Goal: Information Seeking & Learning: Learn about a topic

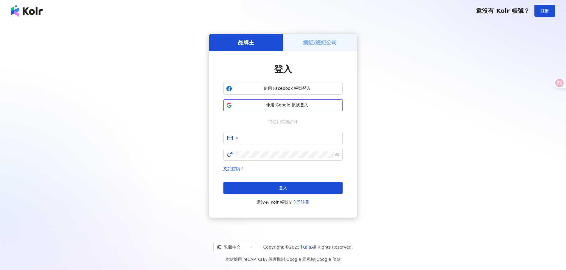
click at [298, 104] on span "使用 Google 帳號登入" at bounding box center [286, 105] width 105 height 6
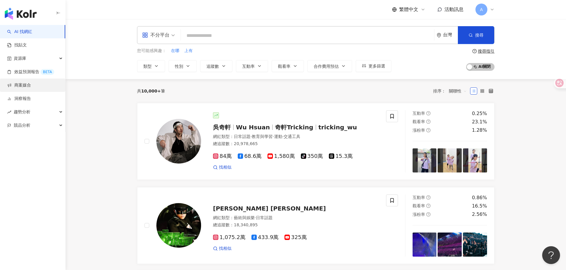
click at [30, 88] on link "商案媒合" at bounding box center [19, 85] width 24 height 6
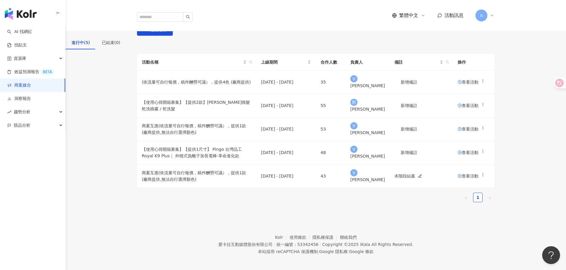
click at [455, 13] on span "活動訊息" at bounding box center [453, 16] width 19 height 6
click at [456, 13] on span "活動訊息" at bounding box center [453, 16] width 19 height 6
click at [457, 84] on span "查看活動" at bounding box center [467, 82] width 21 height 4
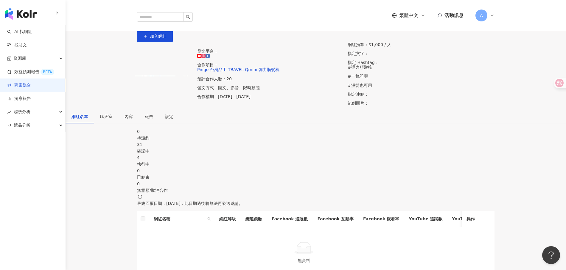
click at [113, 120] on div "聊天室" at bounding box center [106, 116] width 13 height 7
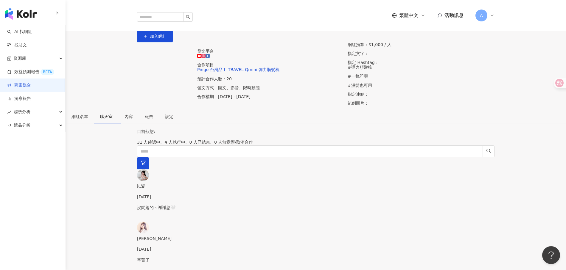
click at [460, 13] on span "活動訊息" at bounding box center [453, 16] width 19 height 6
click at [31, 84] on link "商案媒合" at bounding box center [19, 85] width 24 height 6
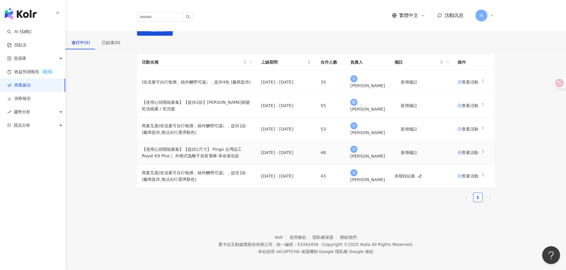
click at [457, 155] on span "查看活動" at bounding box center [467, 153] width 21 height 4
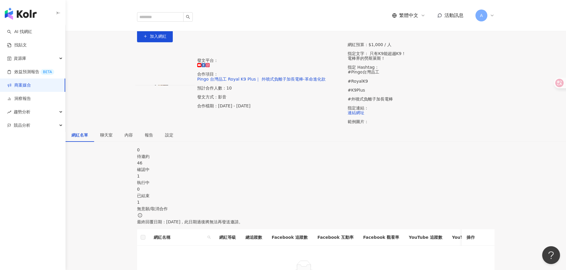
click at [113, 133] on span "聊天室" at bounding box center [106, 135] width 13 height 4
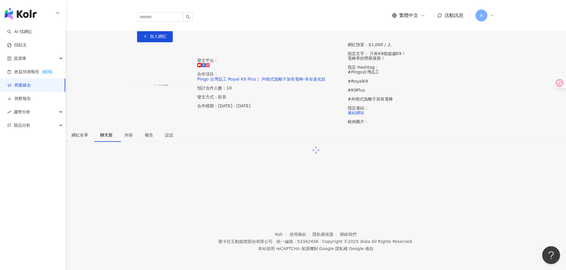
scroll to position [27, 0]
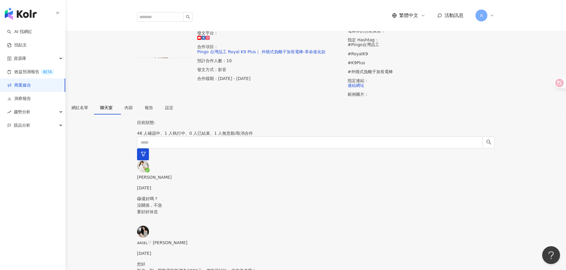
click at [191, 196] on p "😱還好嗎？ 沒關係，不急 要好好休息" at bounding box center [315, 206] width 357 height 20
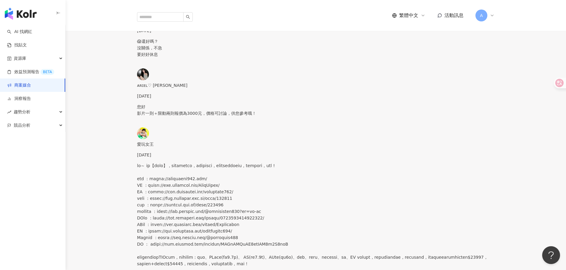
scroll to position [127, 0]
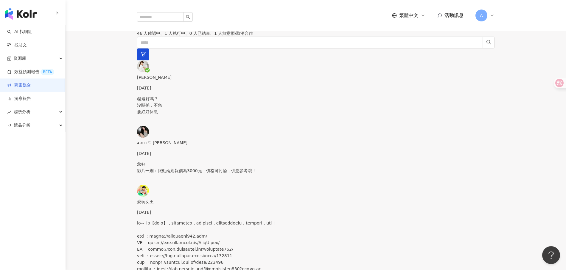
click at [193, 161] on p "您好 影片一則＋限動兩則報價為3000元，價格可討論，供您參考哦！" at bounding box center [315, 167] width 357 height 13
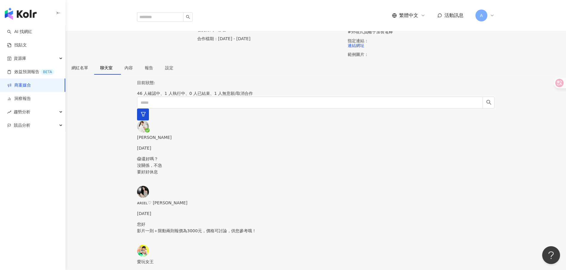
scroll to position [53, 0]
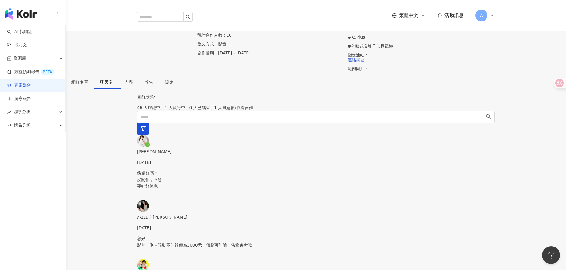
click at [31, 86] on link "商案媒合" at bounding box center [19, 85] width 24 height 6
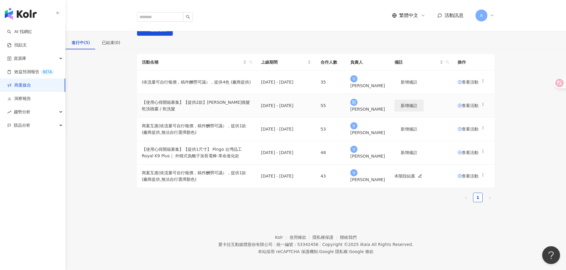
click at [412, 108] on span "新增備註" at bounding box center [408, 105] width 17 height 5
click at [420, 110] on input "text" at bounding box center [421, 106] width 54 height 10
type input "*"
type input "****"
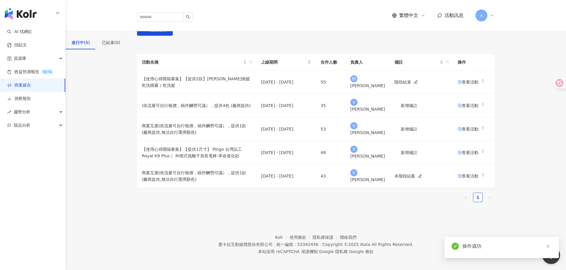
click at [514, 145] on div "活動名稱 上線期間 合作人數 負責人 備註 操作 【使用心得開箱募集】【提供2款】[PERSON_NAME]煥髮乾洗噴霧 / 乾洗髮 [DATE] - [DA…" at bounding box center [315, 130] width 500 height 153
click at [541, 145] on div "活動名稱 上線期間 合作人數 負責人 備註 操作 【使用心得開箱募集】【提供2款】[PERSON_NAME]煥髮乾洗噴霧 / 乾洗髮 [DATE] - [DA…" at bounding box center [315, 130] width 500 height 153
click at [457, 131] on span "查看活動" at bounding box center [467, 129] width 21 height 4
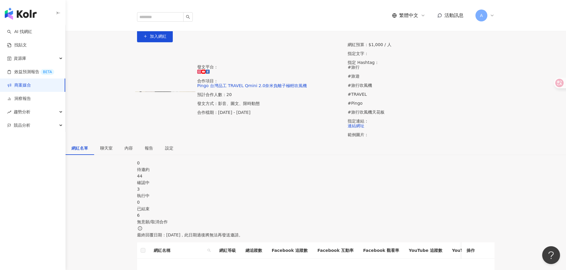
click at [242, 179] on div "確認中" at bounding box center [315, 182] width 357 height 7
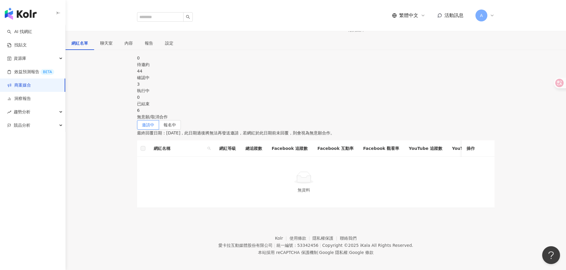
scroll to position [105, 0]
click at [181, 120] on label "報名中" at bounding box center [170, 125] width 22 height 10
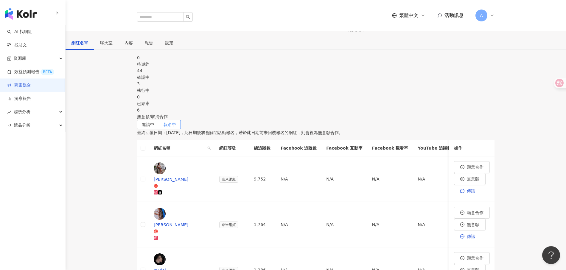
drag, startPoint x: 169, startPoint y: 22, endPoint x: 174, endPoint y: 24, distance: 5.4
click at [118, 36] on div "聊天室" at bounding box center [106, 43] width 24 height 14
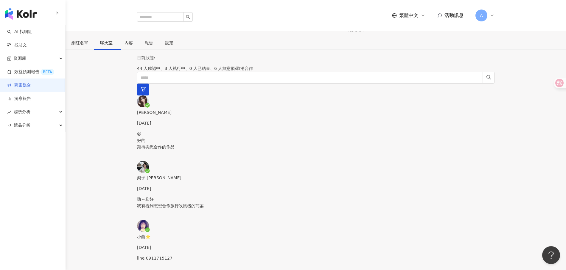
click at [113, 41] on span "聊天室" at bounding box center [106, 43] width 13 height 4
click at [183, 96] on div "[PERSON_NAME] [DATE] 😁 好的 期待與您合作的作品" at bounding box center [315, 128] width 357 height 65
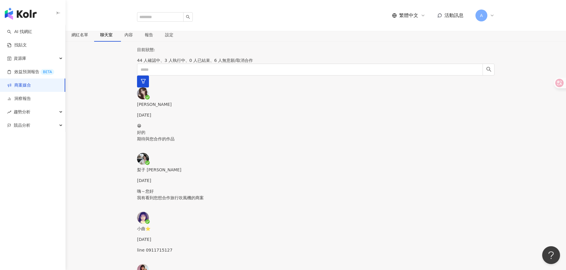
scroll to position [104, 0]
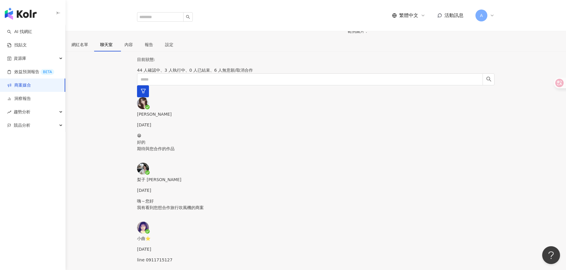
drag, startPoint x: 257, startPoint y: 73, endPoint x: 196, endPoint y: 2, distance: 93.3
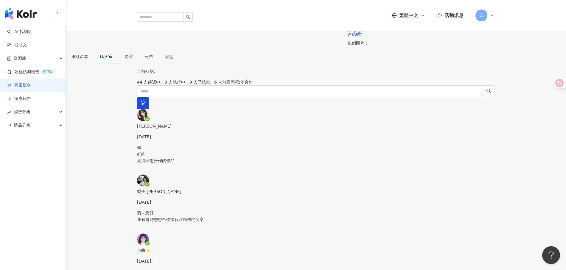
scroll to position [0, 0]
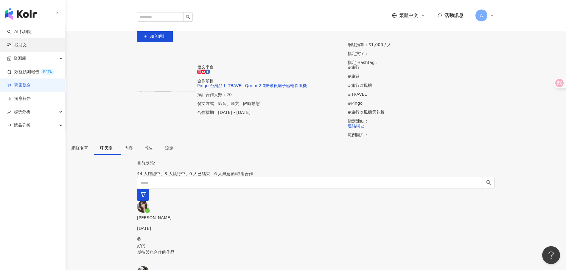
click at [27, 45] on link "找貼文" at bounding box center [17, 45] width 20 height 6
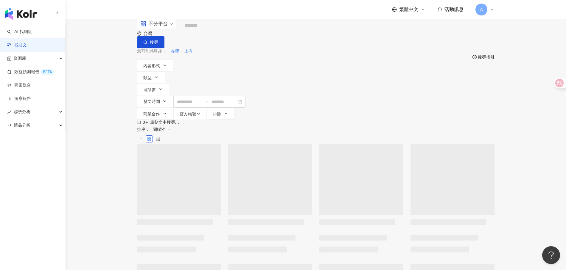
click at [221, 32] on input "search" at bounding box center [208, 25] width 54 height 13
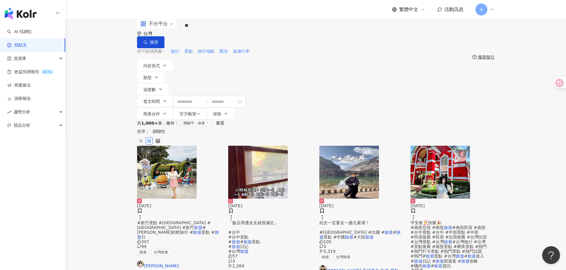
click at [231, 32] on input "**" at bounding box center [208, 25] width 54 height 13
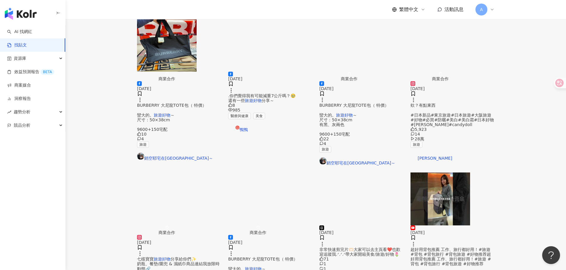
scroll to position [301, 0]
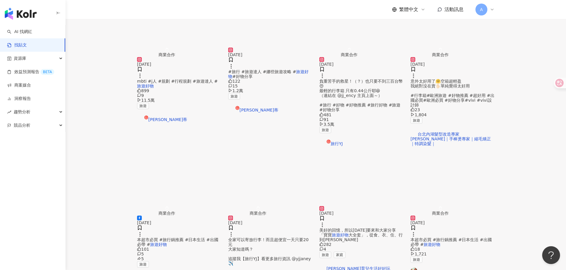
scroll to position [304, 0]
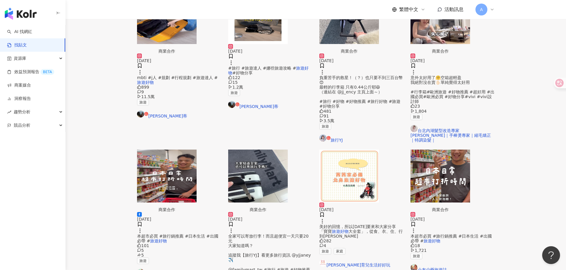
click at [273, 150] on img "button" at bounding box center [258, 176] width 60 height 53
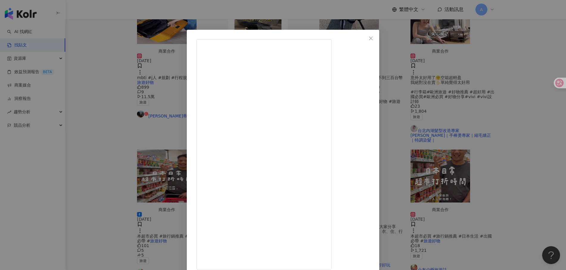
click at [474, 205] on div "旅行YJ [DATE] 全家可以寄放行李！而且超便宜一天只要20元 大家知道嗎？ 追蹤我【旅行YJ】看更多旅行資訊 @yjjaney ✈️ @familyma…" at bounding box center [283, 135] width 566 height 270
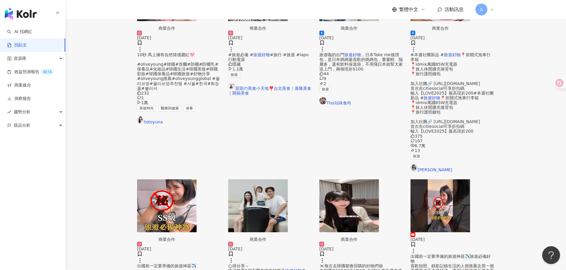
scroll to position [148, 0]
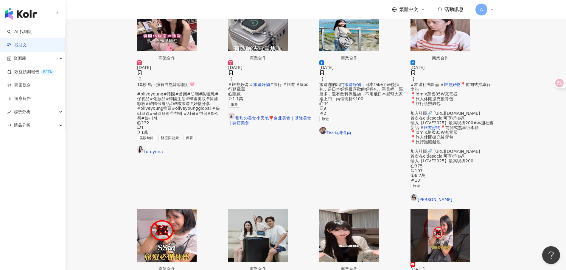
click at [196, 209] on img "button" at bounding box center [167, 235] width 60 height 53
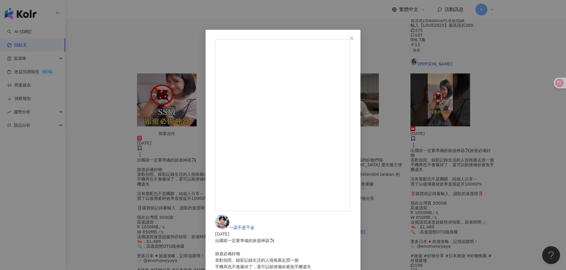
scroll to position [304, 0]
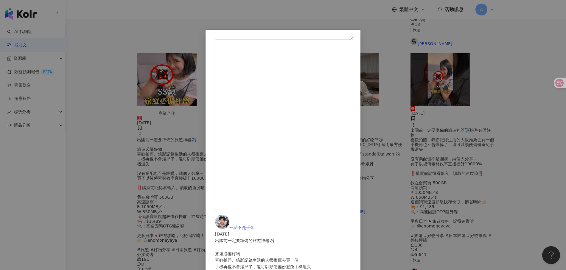
click at [497, 147] on div "一諾不是千金 [DATE] 出國前一定要準備的旅遊神器✈️ 旅遊必備好物 喜歡拍照、錄影記錄生活的人很推薦去買一個 手機再也不會爆掉了，還可以順便備份避免手機…" at bounding box center [283, 135] width 566 height 270
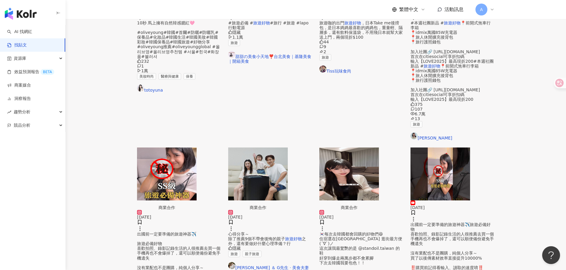
scroll to position [207, 0]
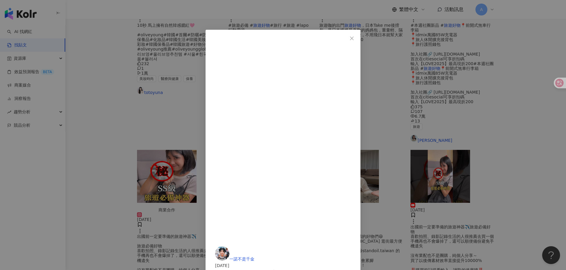
scroll to position [1, 0]
click at [540, 171] on div "一諾不是千金 [DATE] 出國前一定要準備的旅遊神器✈️ 旅遊必備好物 喜歡拍照、錄影記錄生活的人很推薦去買一個 手機再也不會爆掉了，還可以順便備份避免手機…" at bounding box center [283, 135] width 566 height 270
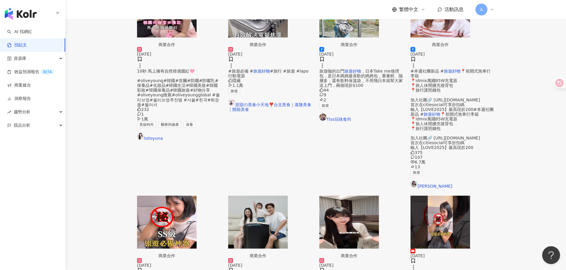
scroll to position [242, 0]
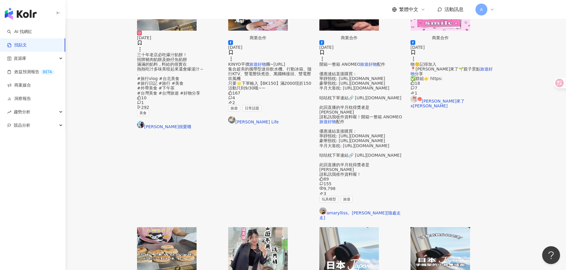
scroll to position [0, 0]
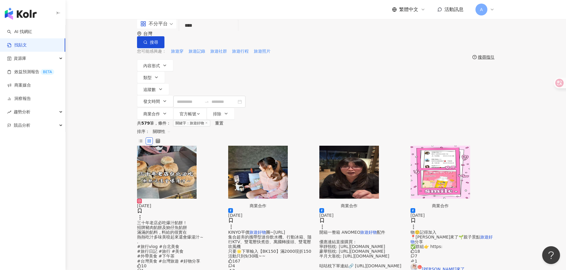
click at [223, 32] on input "****" at bounding box center [208, 25] width 54 height 13
type input "*****"
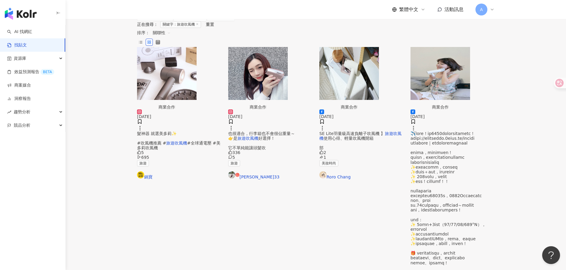
scroll to position [100, 0]
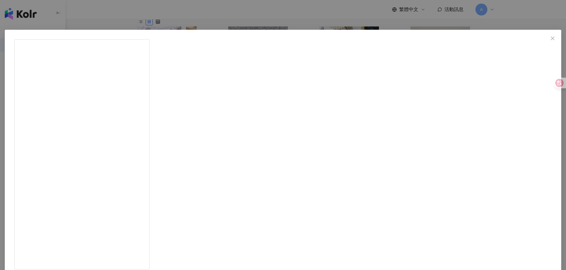
scroll to position [134, 0]
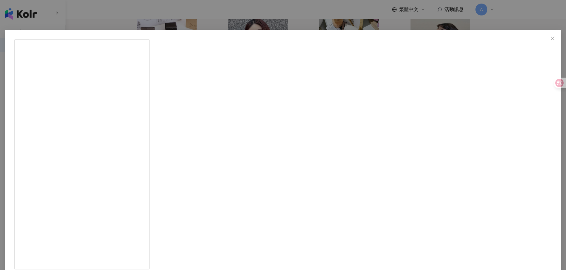
click at [450, 200] on div "[PERSON_NAME][DATE] 390 18 查看原始貼文" at bounding box center [283, 135] width 566 height 270
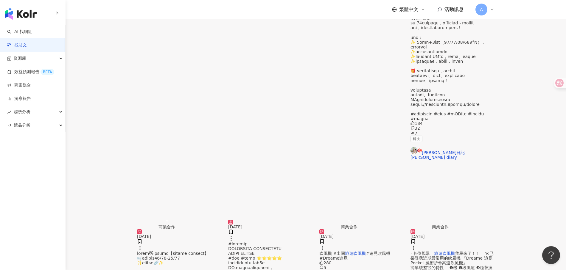
scroll to position [301, 0]
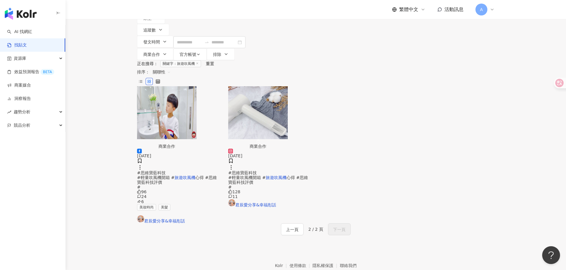
scroll to position [0, 0]
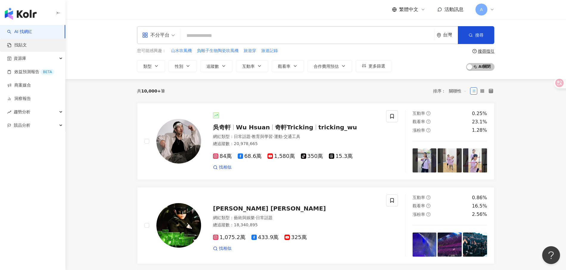
click at [27, 46] on link "找貼文" at bounding box center [17, 45] width 20 height 6
